Goal: Information Seeking & Learning: Find specific fact

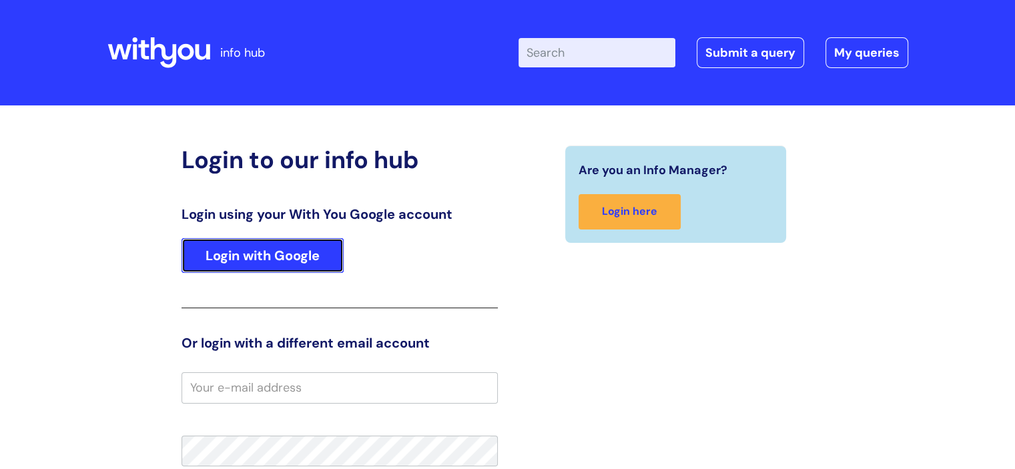
click at [292, 257] on link "Login with Google" at bounding box center [262, 255] width 162 height 35
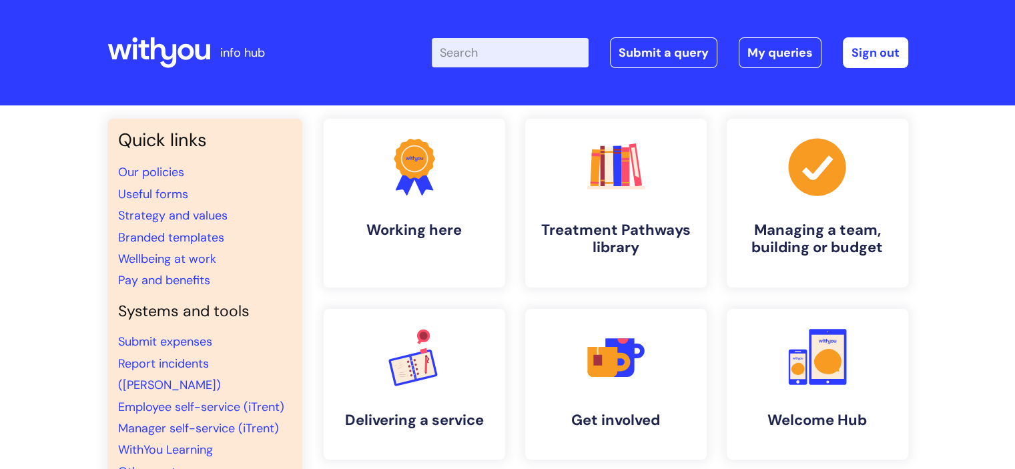
click at [495, 63] on input "Enter your search term here..." at bounding box center [510, 52] width 157 height 29
type input "pay band"
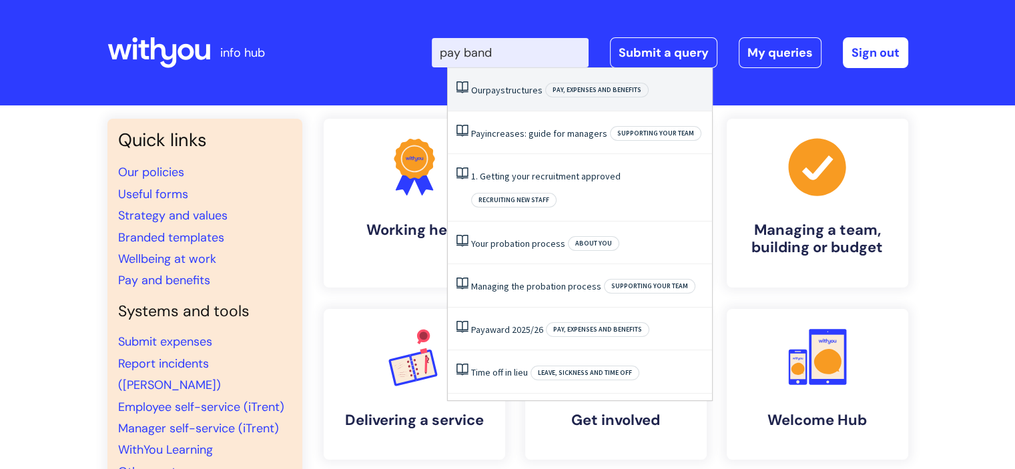
click at [497, 91] on span "pay" at bounding box center [493, 90] width 15 height 12
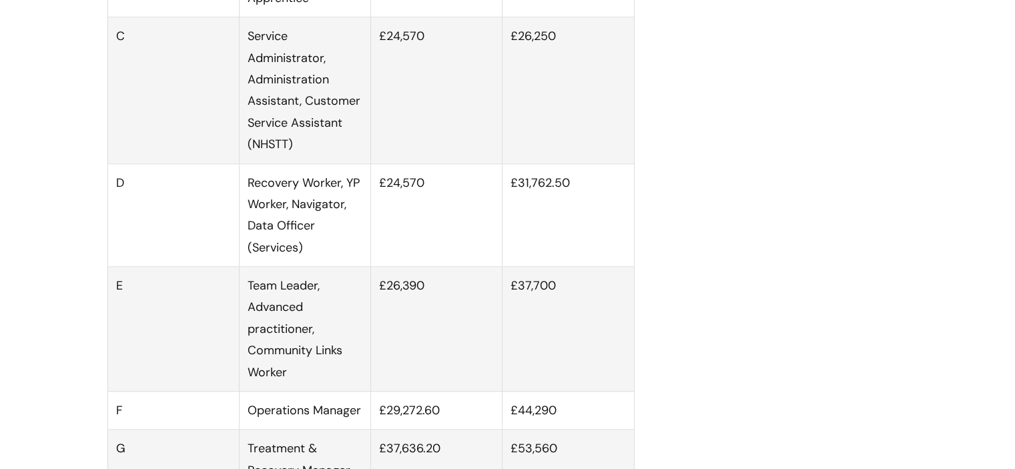
scroll to position [946, 0]
